Goal: Task Accomplishment & Management: Manage account settings

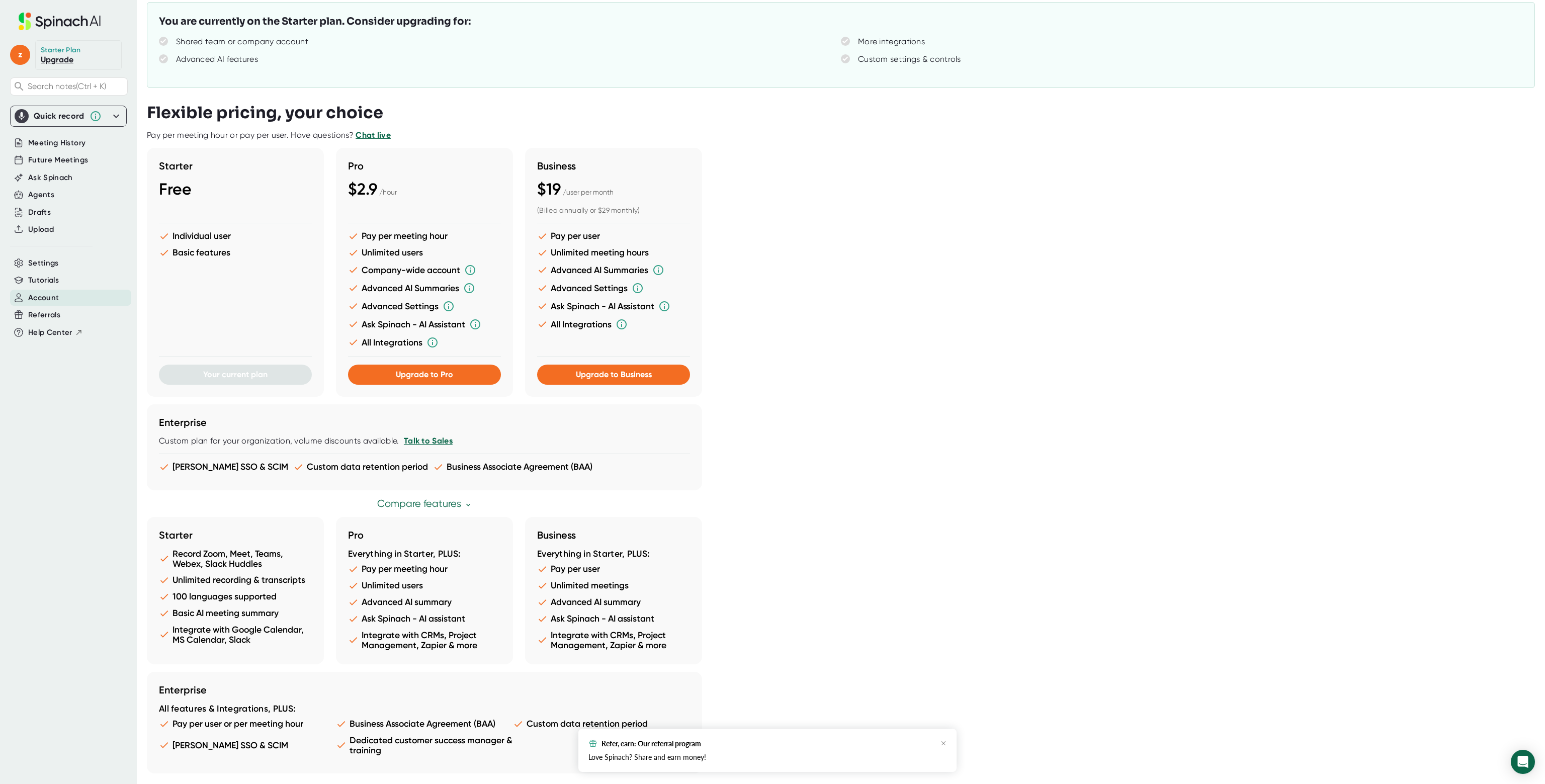
scroll to position [165, 0]
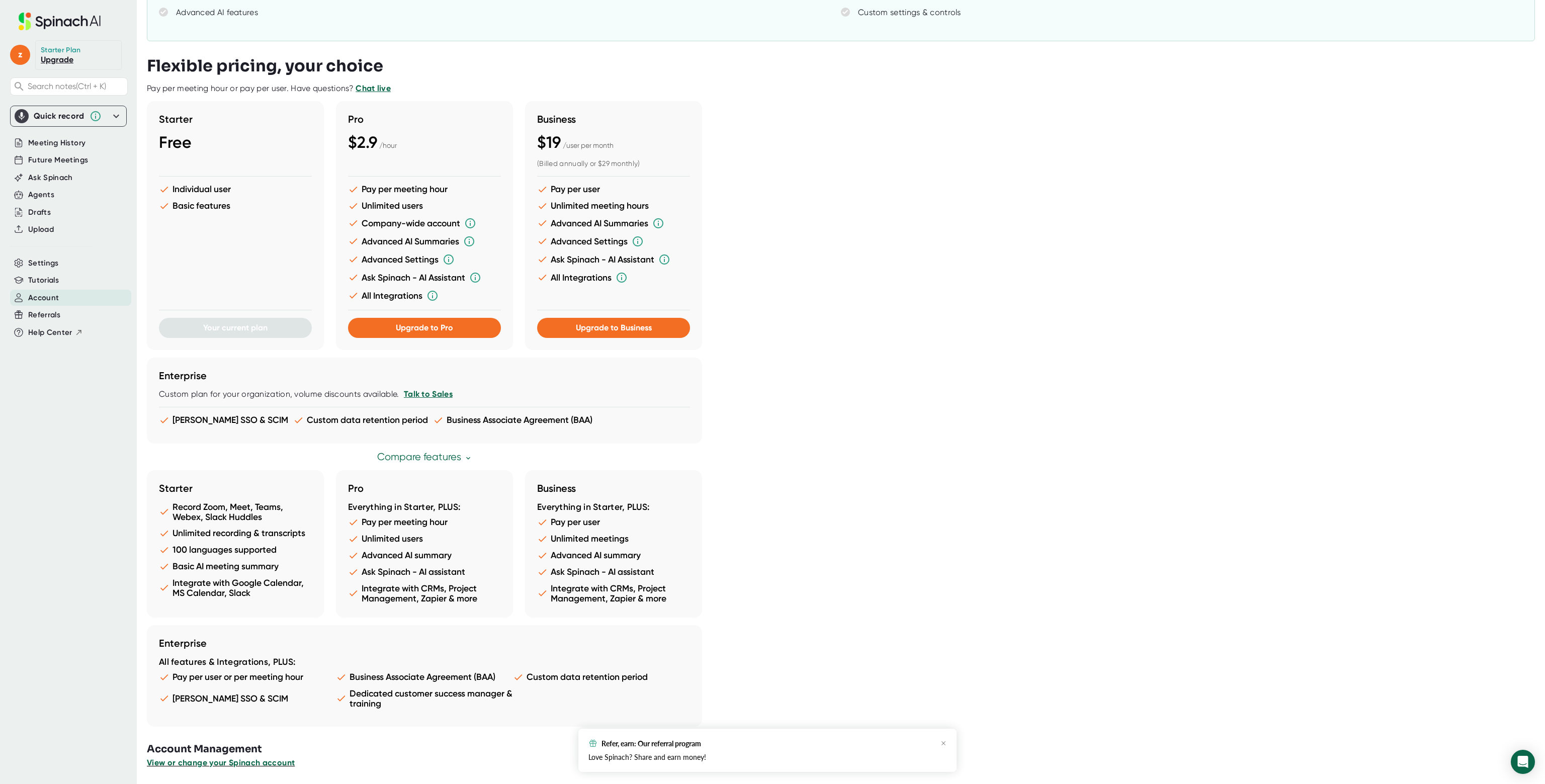
click at [246, 760] on span "View or change your Spinach account" at bounding box center [220, 762] width 148 height 10
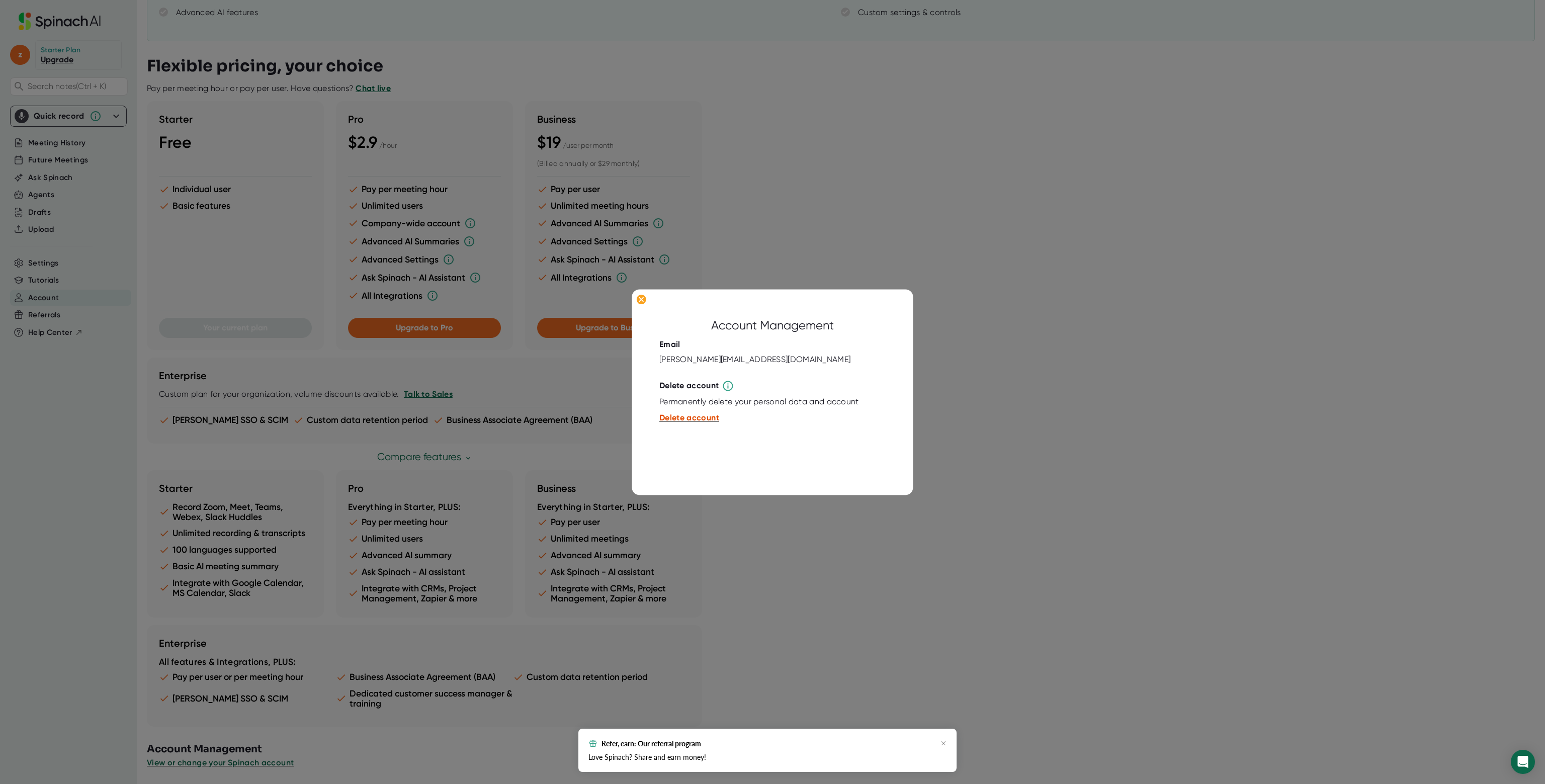
click at [698, 419] on span "Delete account" at bounding box center [689, 417] width 60 height 10
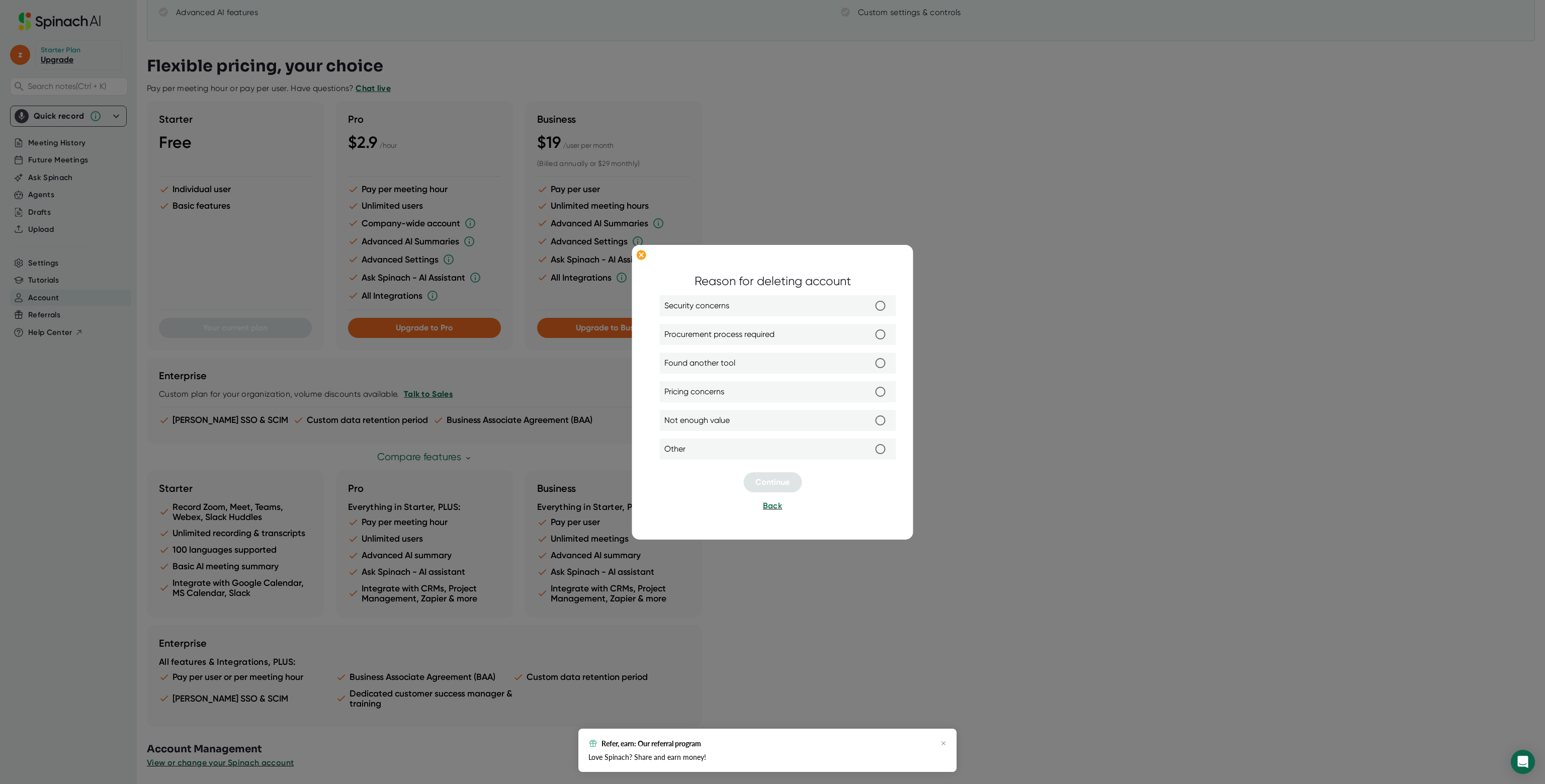
click at [774, 424] on label "Not enough value" at bounding box center [777, 420] width 227 height 21
click at [870, 424] on input "Not enough value" at bounding box center [880, 420] width 21 height 21
radio input "true"
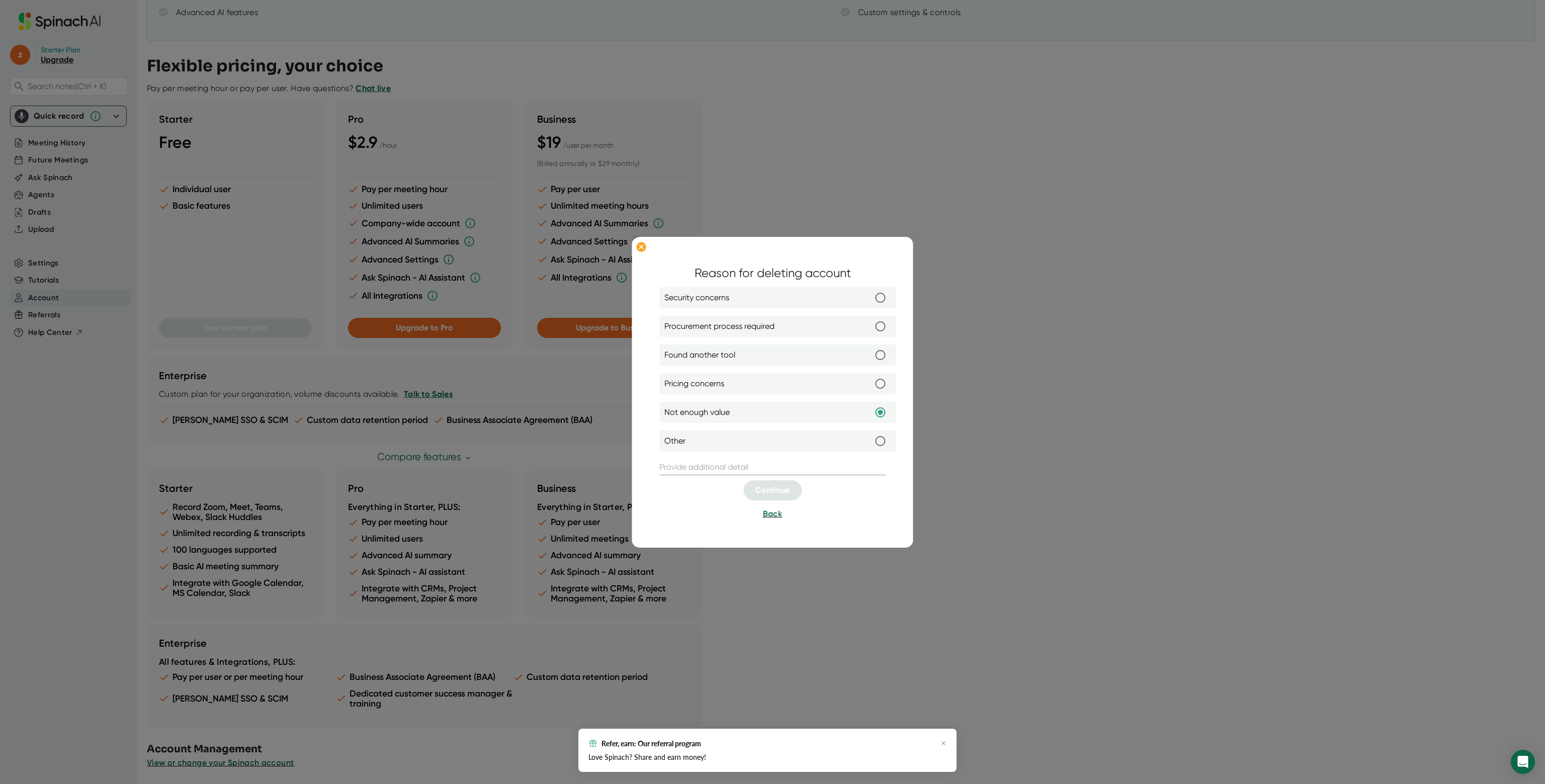
click at [754, 467] on input "text" at bounding box center [773, 467] width 227 height 16
click at [766, 467] on input "Gemini works for us on gspace" at bounding box center [773, 467] width 227 height 16
type input "Gemini works for us on gsuite"
click at [756, 499] on button "Continue" at bounding box center [772, 489] width 58 height 20
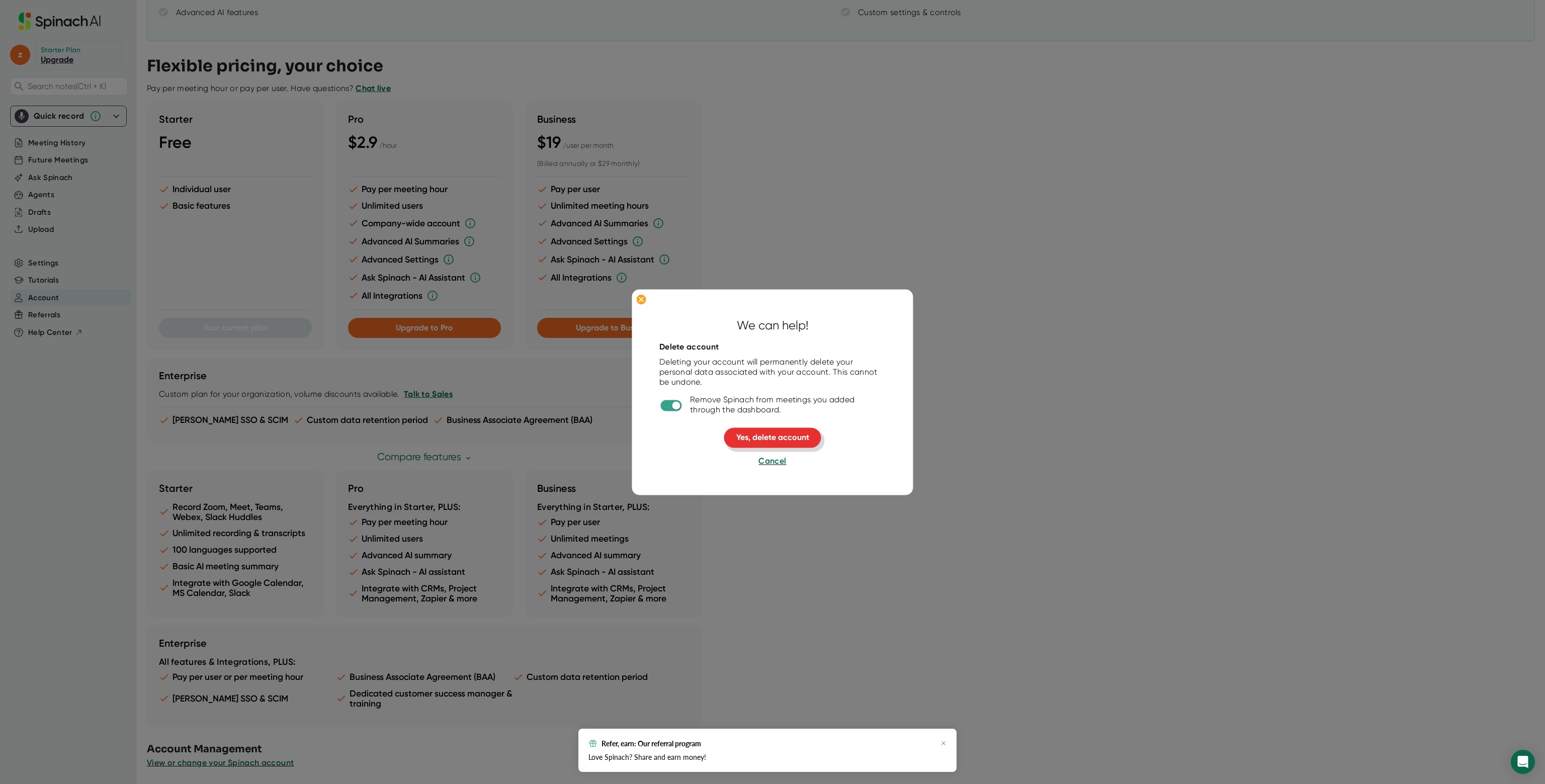
click at [772, 436] on span "Yes, delete account" at bounding box center [773, 437] width 73 height 10
